Goal: Task Accomplishment & Management: Complete application form

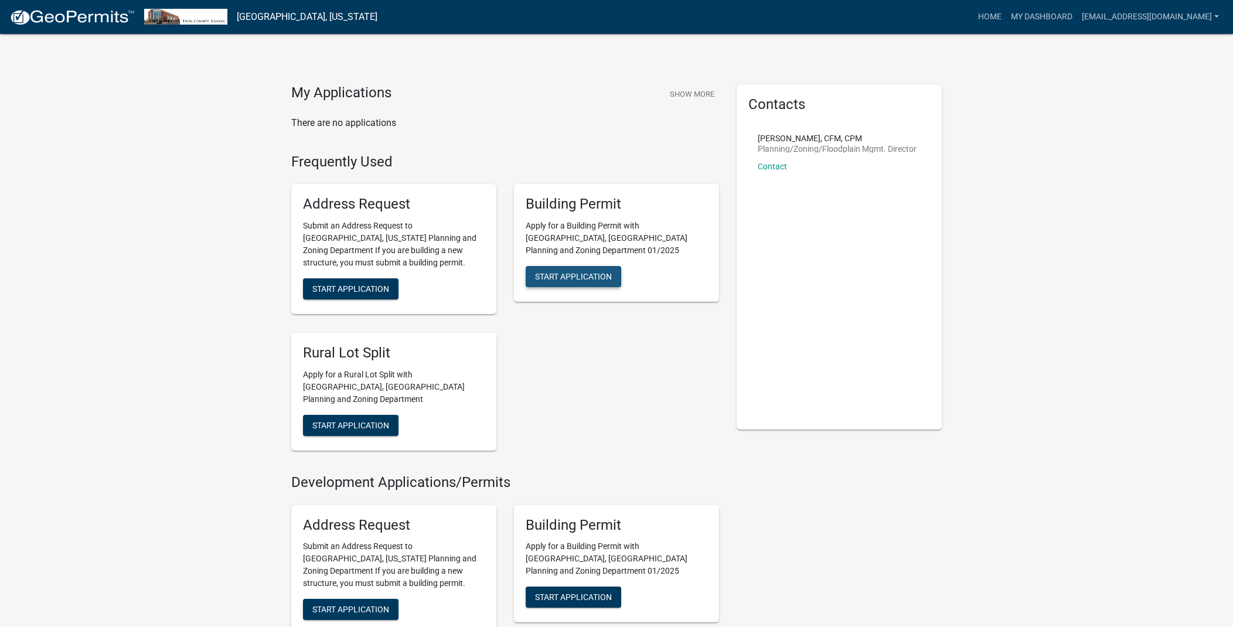
click at [583, 272] on span "Start Application" at bounding box center [573, 276] width 77 height 9
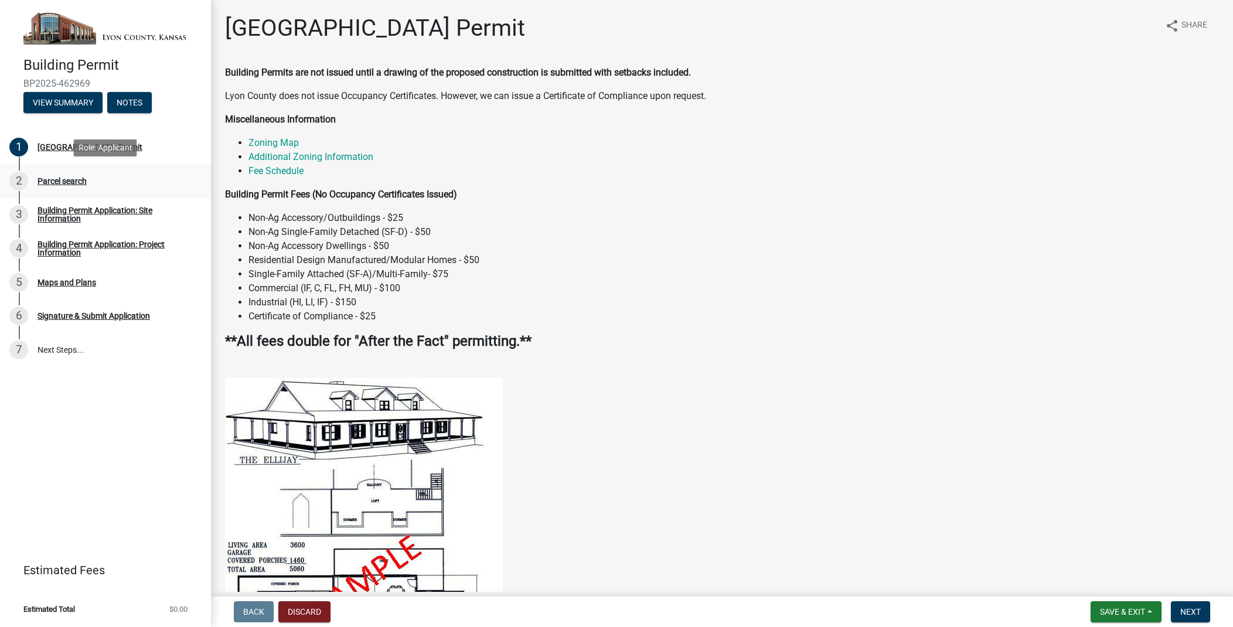
click at [83, 180] on div "Parcel search" at bounding box center [62, 181] width 49 height 8
drag, startPoint x: 54, startPoint y: 180, endPoint x: 92, endPoint y: 178, distance: 38.1
click at [54, 180] on div "Parcel search" at bounding box center [62, 181] width 49 height 8
click at [113, 147] on div "[GEOGRAPHIC_DATA] Permit" at bounding box center [90, 147] width 105 height 8
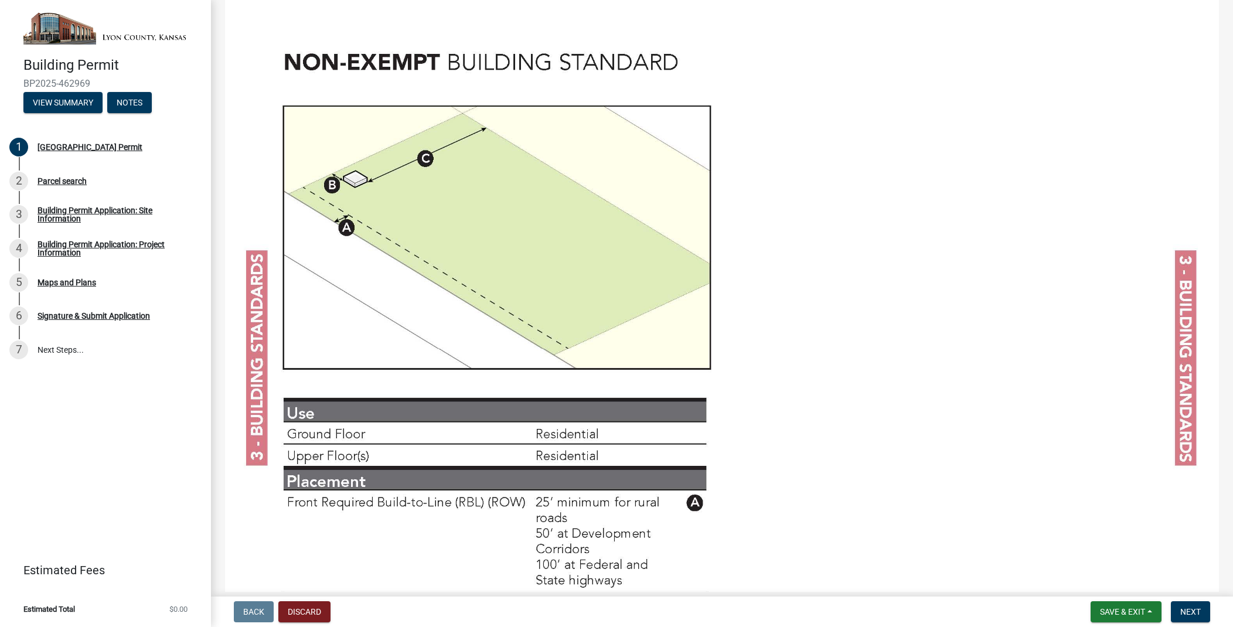
scroll to position [3573, 0]
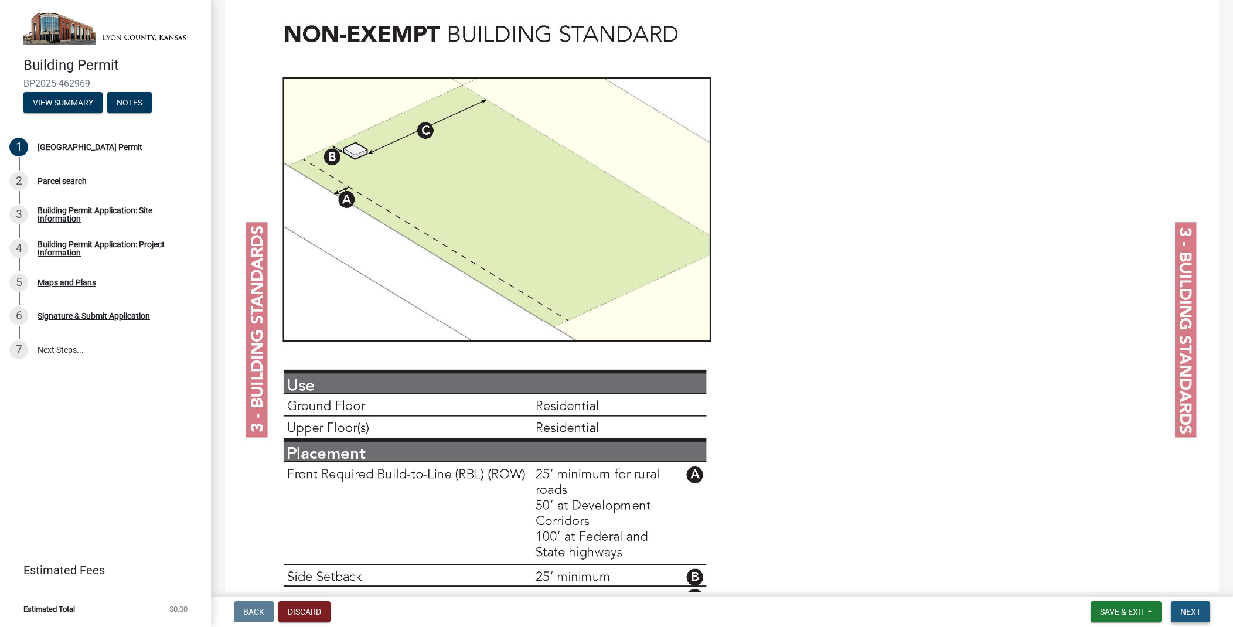
click at [1195, 615] on span "Next" at bounding box center [1191, 611] width 21 height 9
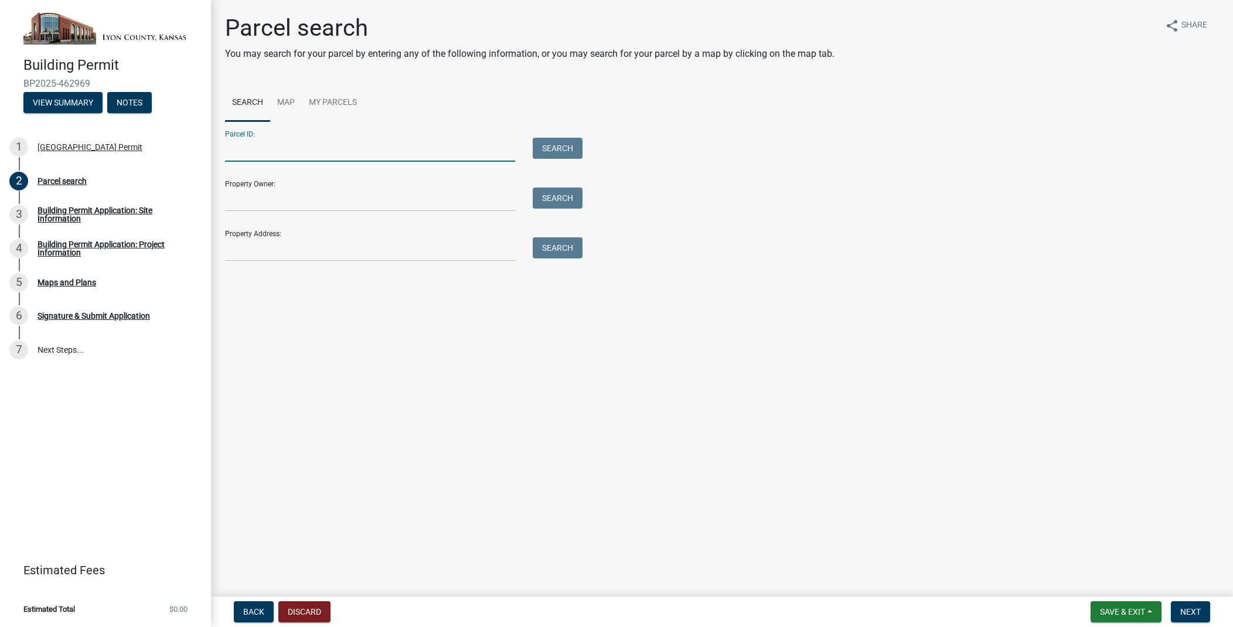
click at [280, 153] on input "Parcel ID:" at bounding box center [370, 150] width 290 height 24
click at [294, 103] on link "Map" at bounding box center [286, 103] width 32 height 38
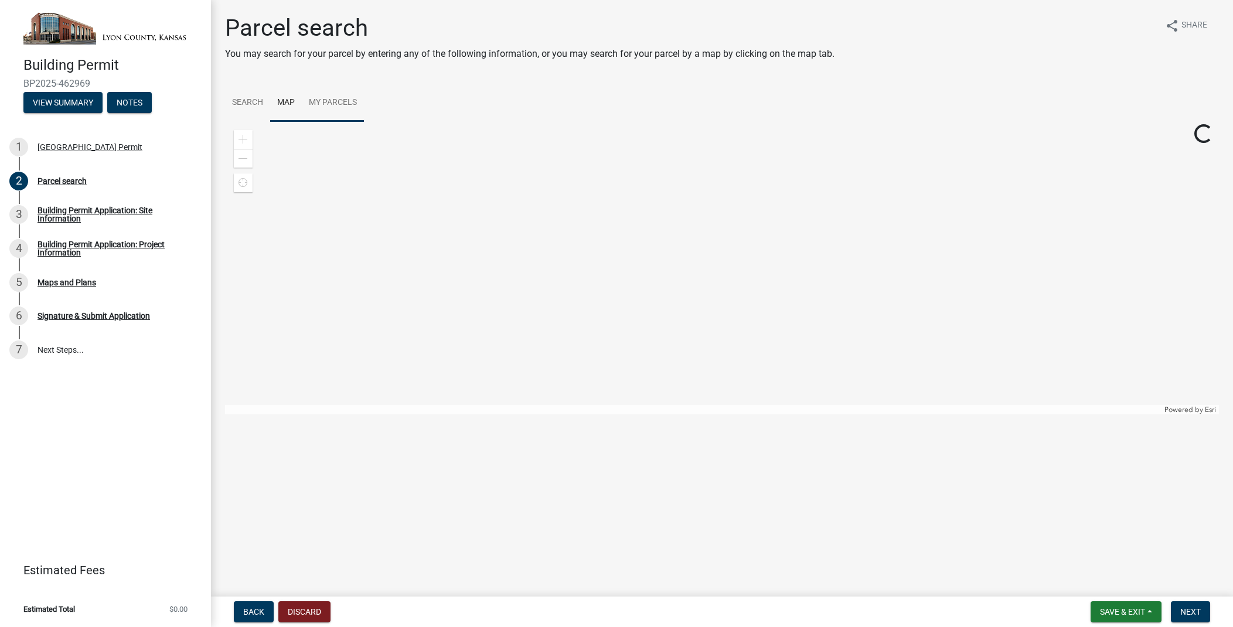
click at [321, 104] on link "My Parcels" at bounding box center [333, 103] width 62 height 38
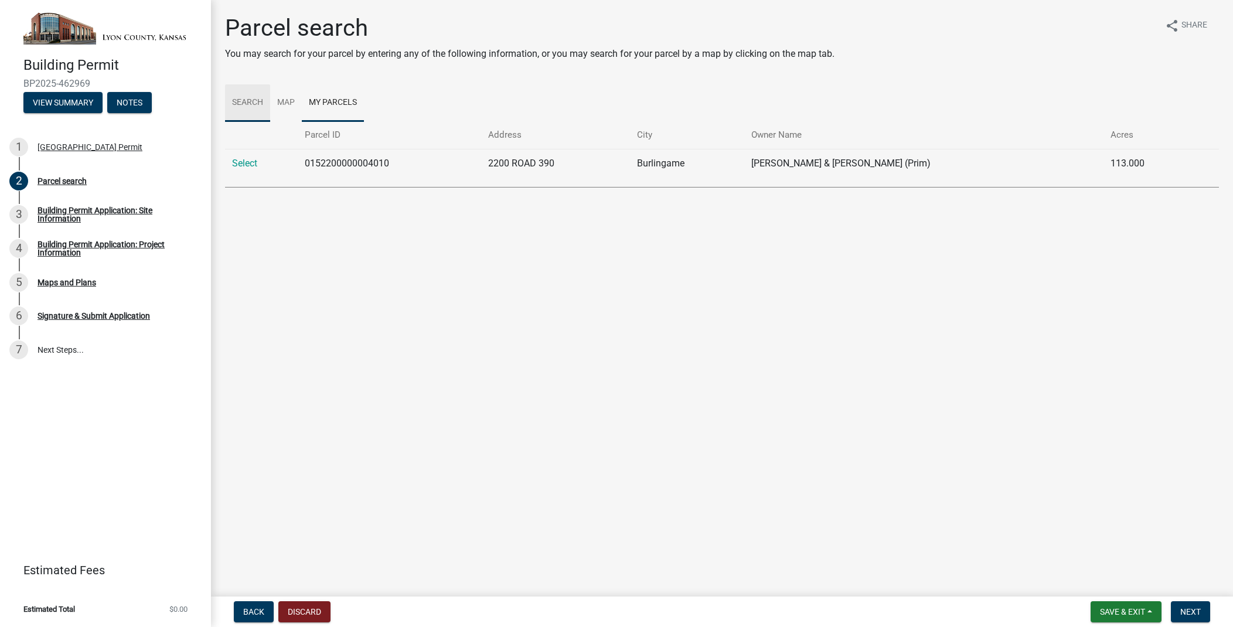
click at [232, 103] on link "Search" at bounding box center [247, 103] width 45 height 38
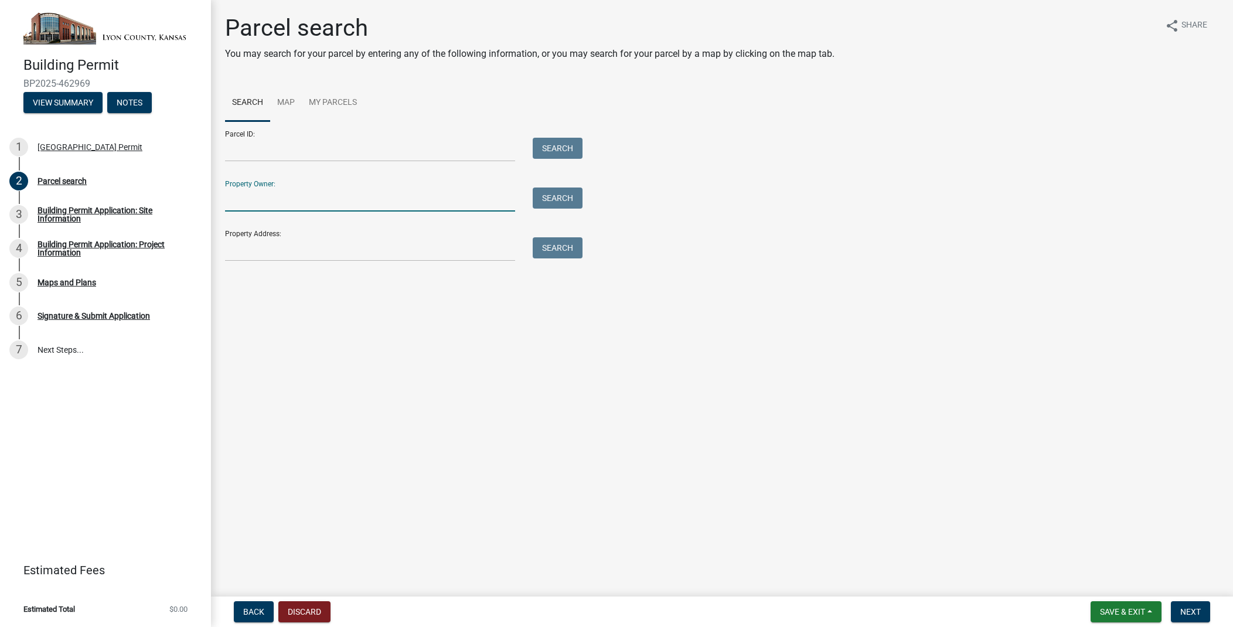
click at [311, 193] on input "Property Owner:" at bounding box center [370, 200] width 290 height 24
type input "[PERSON_NAME]"
click at [570, 200] on button "Search" at bounding box center [558, 198] width 50 height 21
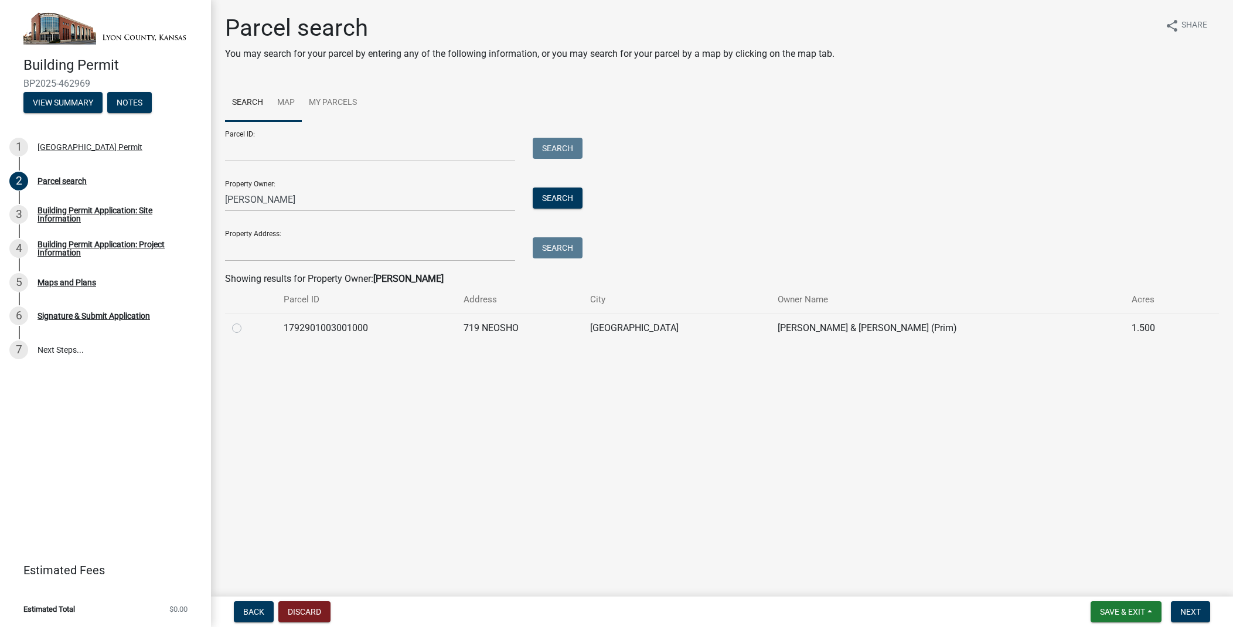
click at [289, 105] on link "Map" at bounding box center [286, 103] width 32 height 38
